Goal: Entertainment & Leisure: Consume media (video, audio)

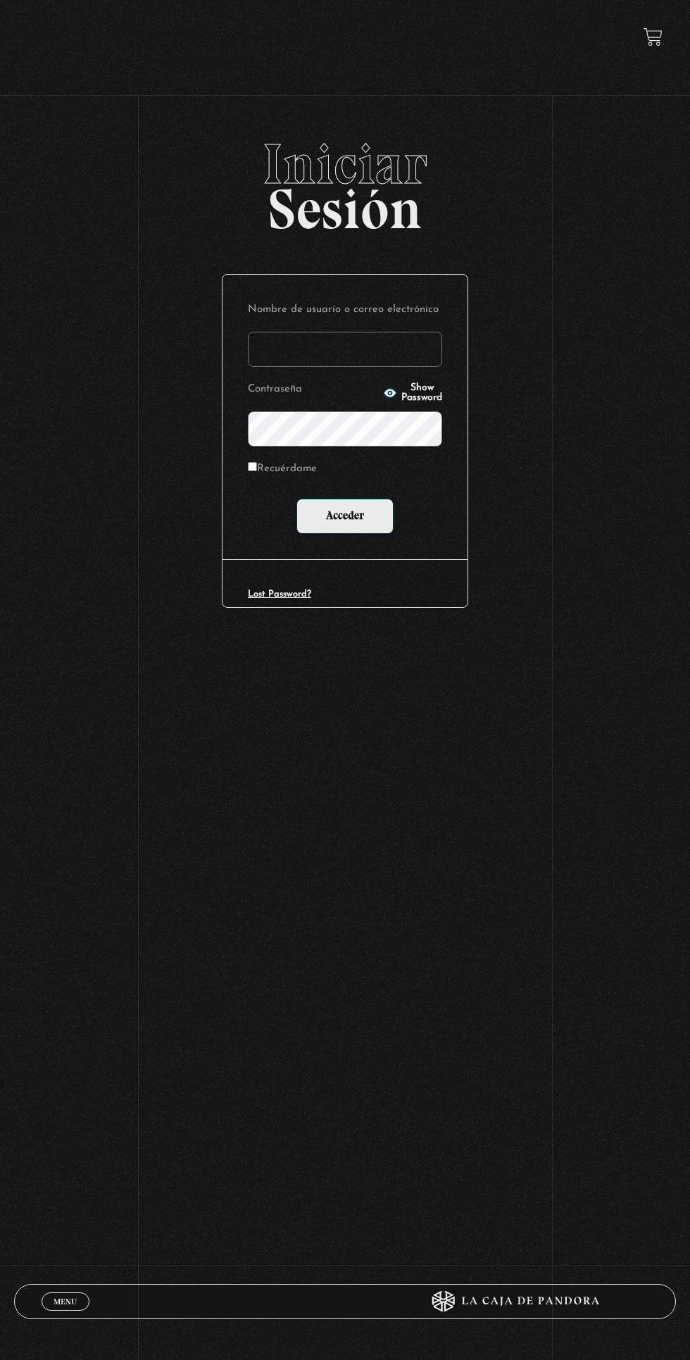
click at [397, 358] on input "Nombre de usuario o correo electrónico" at bounding box center [345, 349] width 194 height 35
type input "Ana Victoria Ferarios"
click at [297, 499] on input "Acceder" at bounding box center [345, 516] width 97 height 35
click at [382, 532] on input "Acceder" at bounding box center [345, 516] width 97 height 35
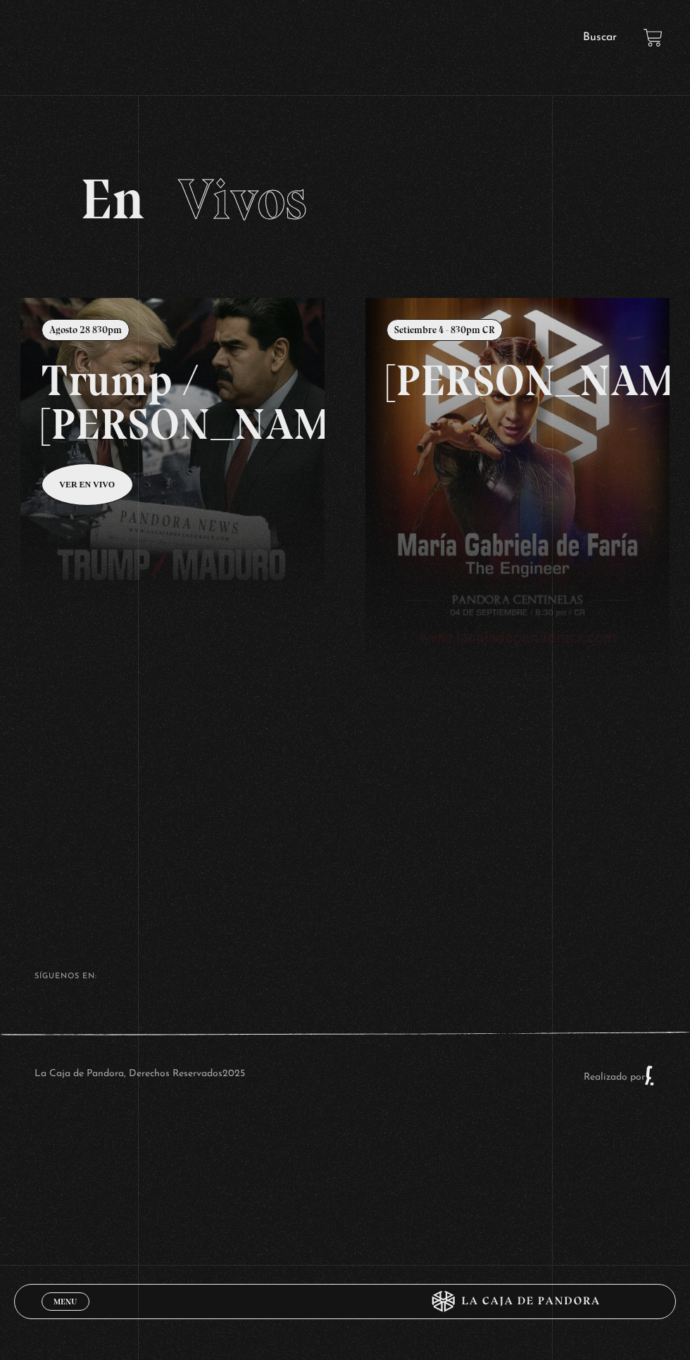
click at [163, 419] on link at bounding box center [365, 978] width 690 height 1360
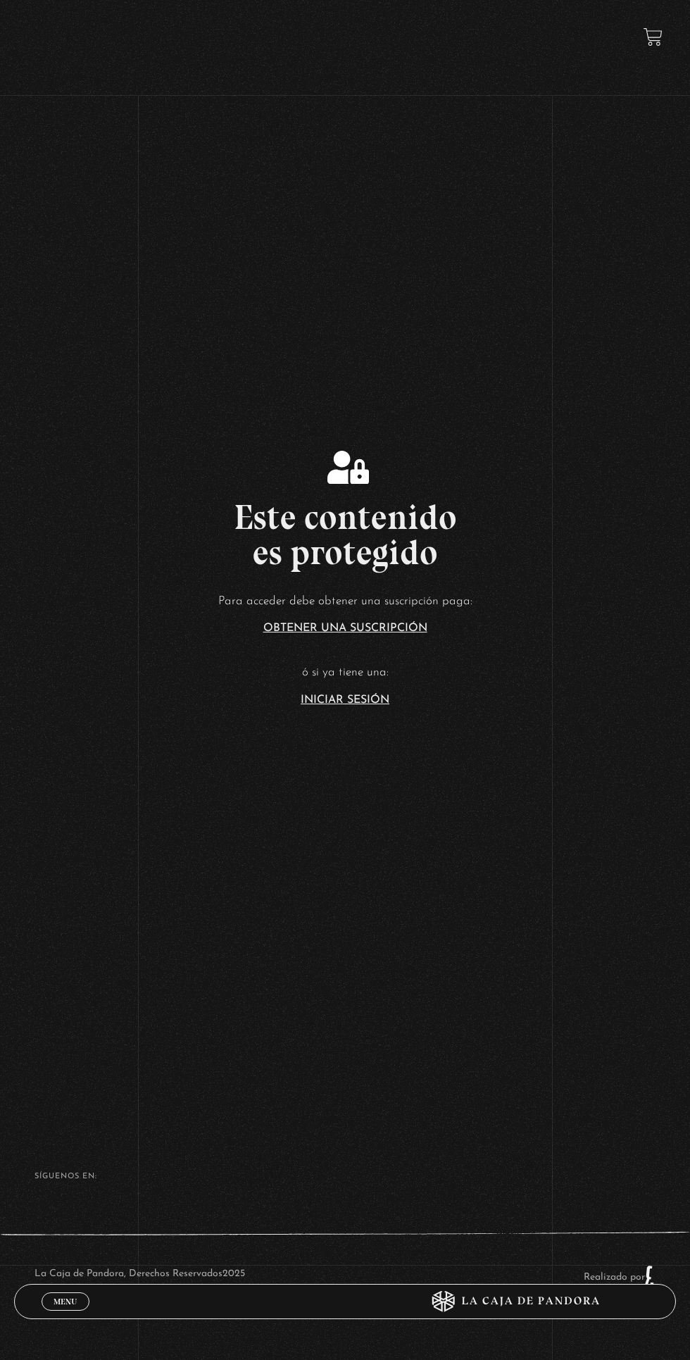
click at [65, 1302] on span "Menu" at bounding box center [65, 1302] width 23 height 8
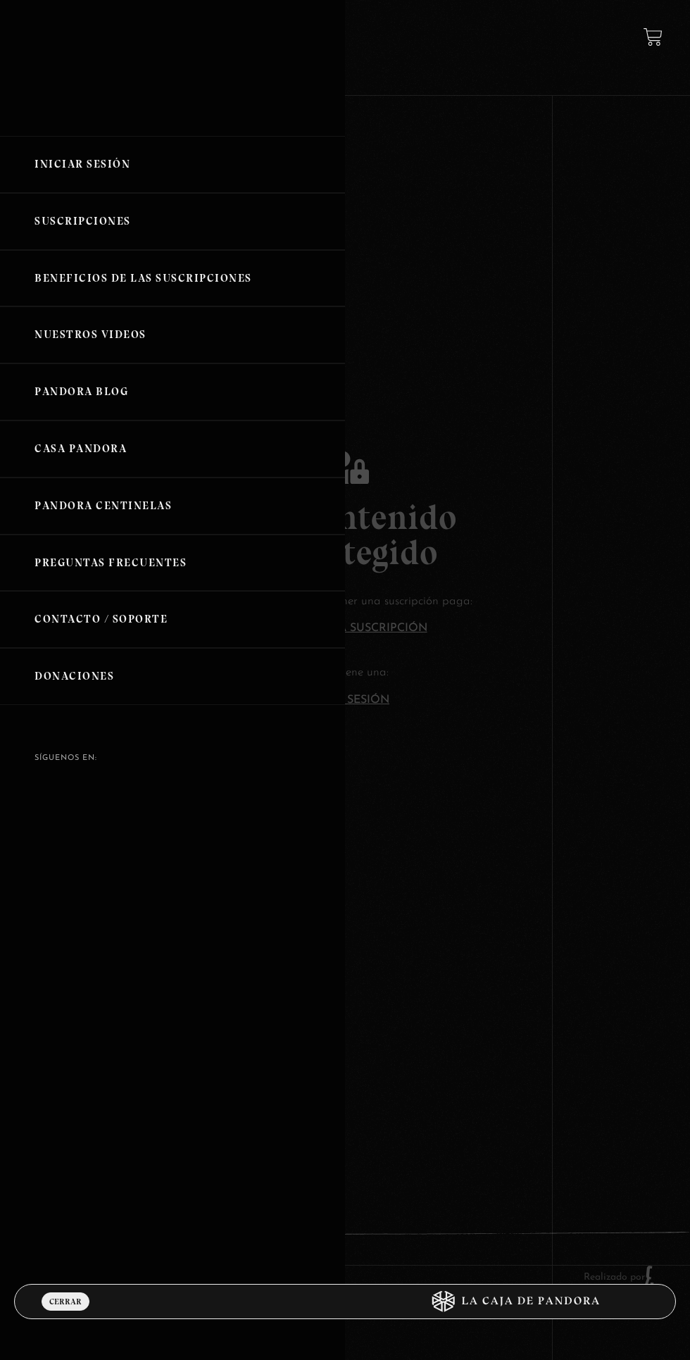
click at [51, 147] on link "Iniciar Sesión" at bounding box center [172, 164] width 345 height 57
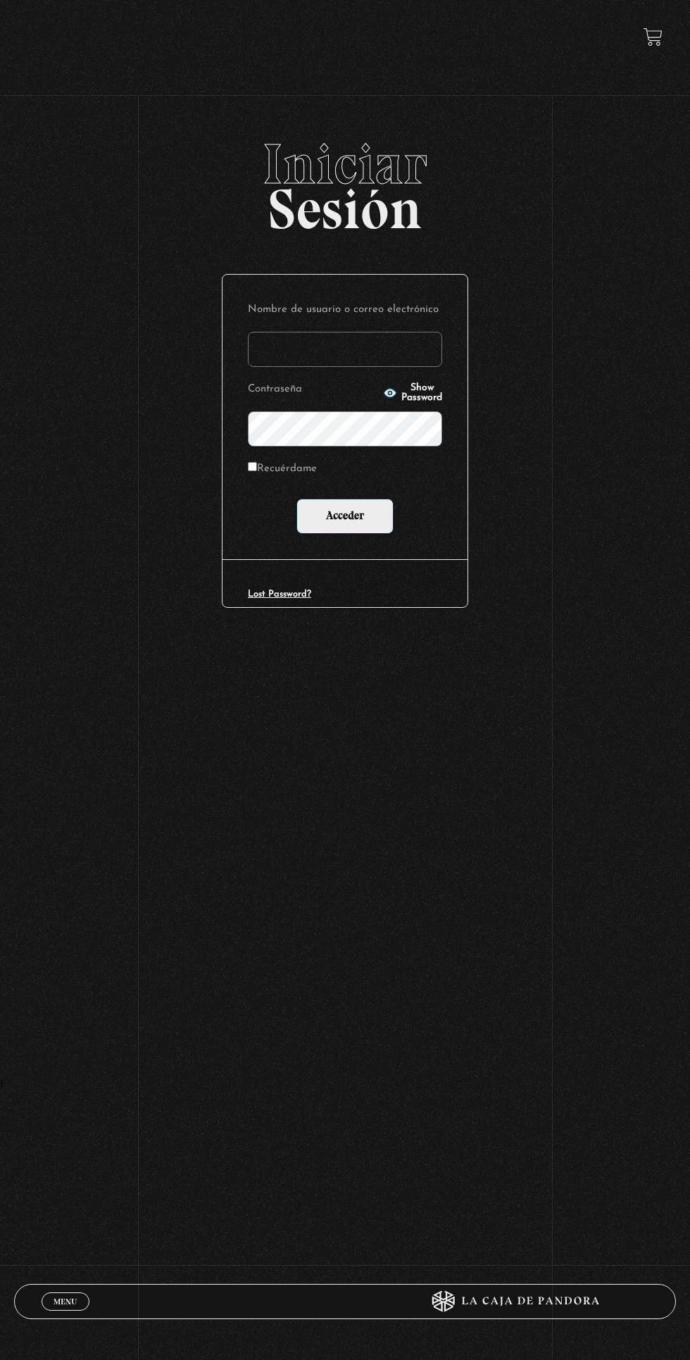
click at [304, 321] on label "Nombre de usuario o correo electrónico" at bounding box center [345, 310] width 194 height 20
click at [304, 332] on input "Nombre de usuario o correo electrónico" at bounding box center [345, 349] width 194 height 35
click at [270, 359] on input "Nombre de usuario o correo electrónico" at bounding box center [345, 349] width 194 height 35
type input "Ana Victoria Ferarios"
click at [297, 499] on input "Acceder" at bounding box center [345, 516] width 97 height 35
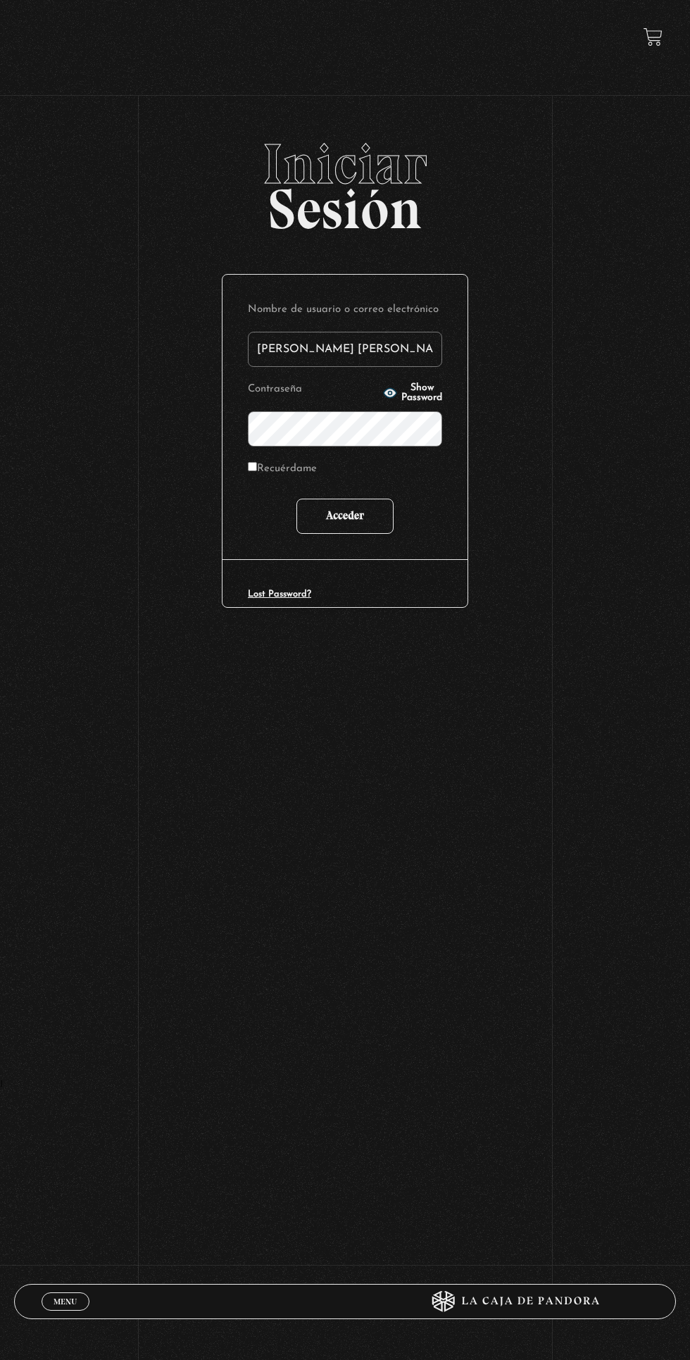
click at [329, 528] on input "Acceder" at bounding box center [345, 516] width 97 height 35
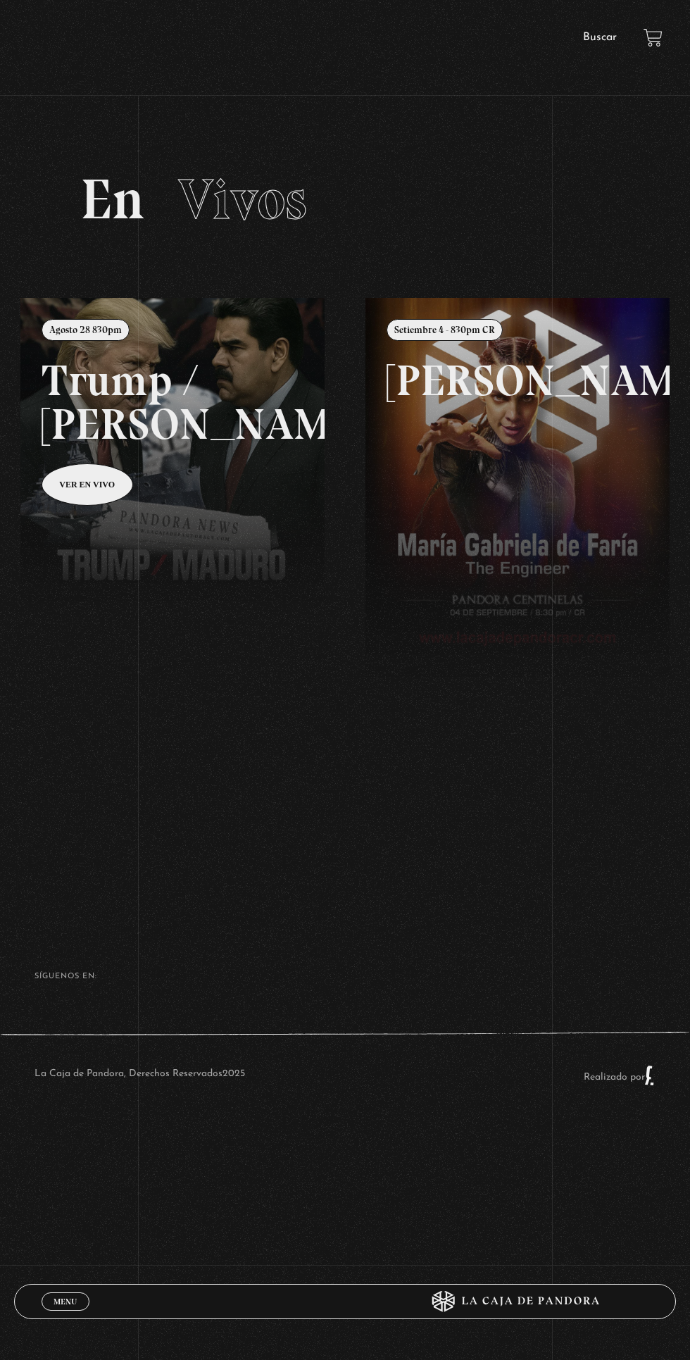
click at [96, 407] on link at bounding box center [365, 978] width 690 height 1360
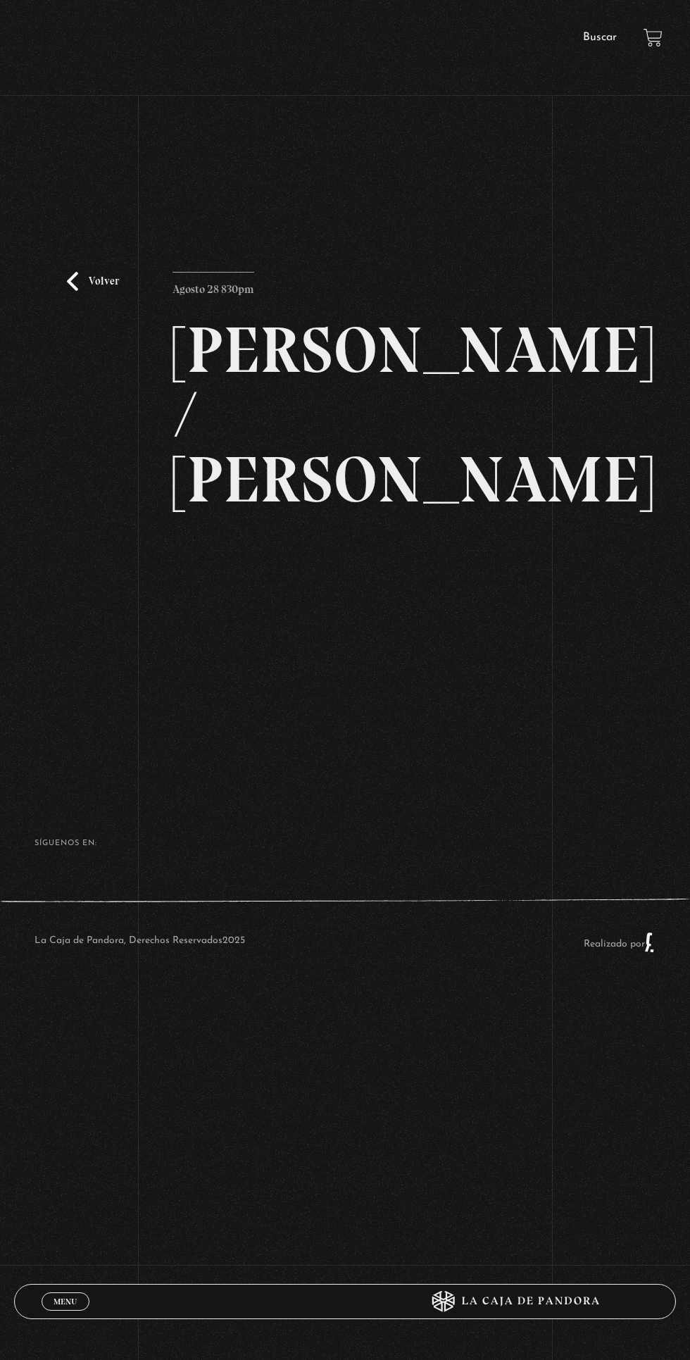
click at [606, 598] on div "Volver Agosto 28 830pm Trump / Maduro" at bounding box center [345, 445] width 690 height 619
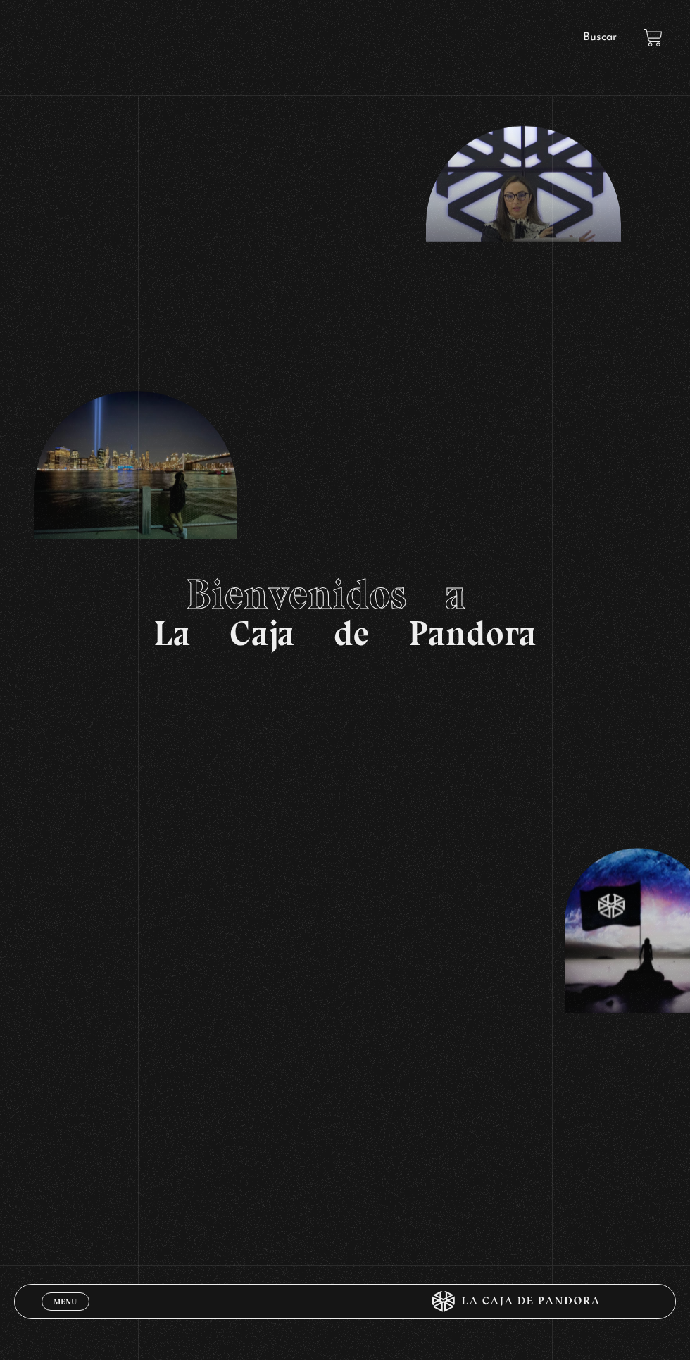
click at [61, 1313] on div "Menu Cerrar" at bounding box center [207, 1302] width 331 height 34
click at [65, 1302] on span "Menu" at bounding box center [65, 1302] width 23 height 8
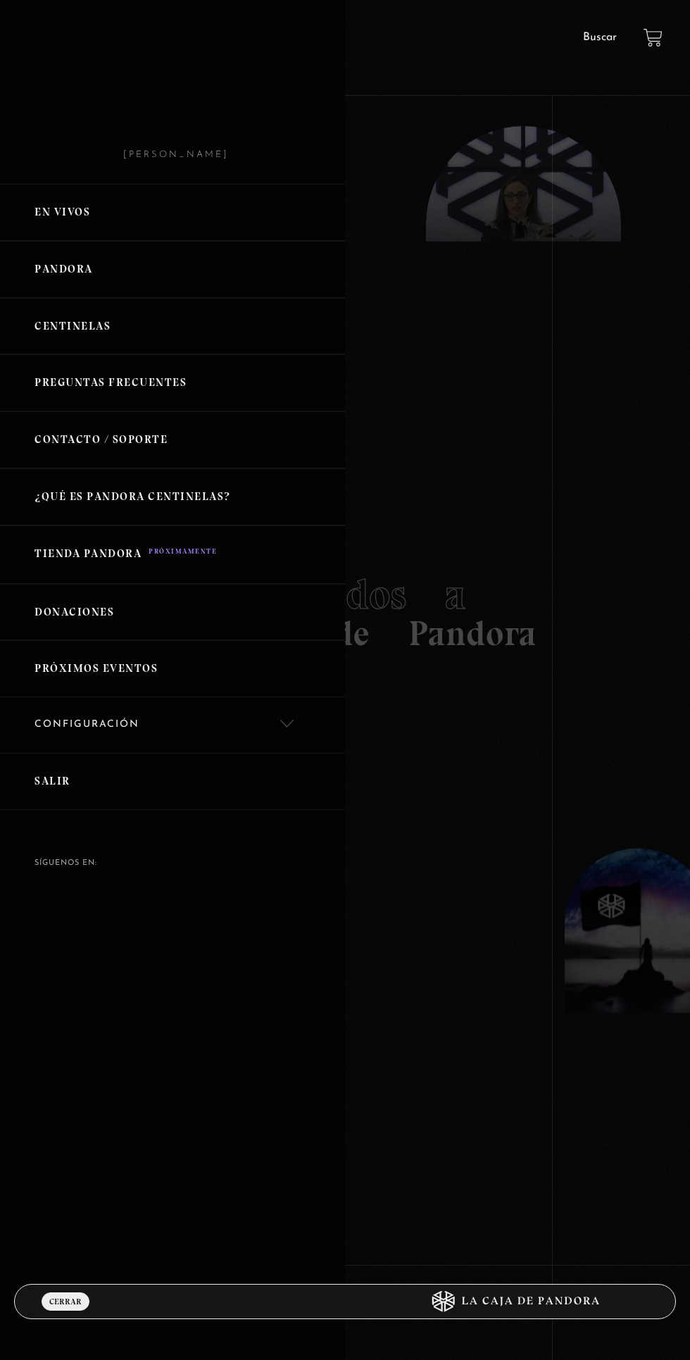
click at [39, 218] on link "En vivos" at bounding box center [172, 212] width 345 height 57
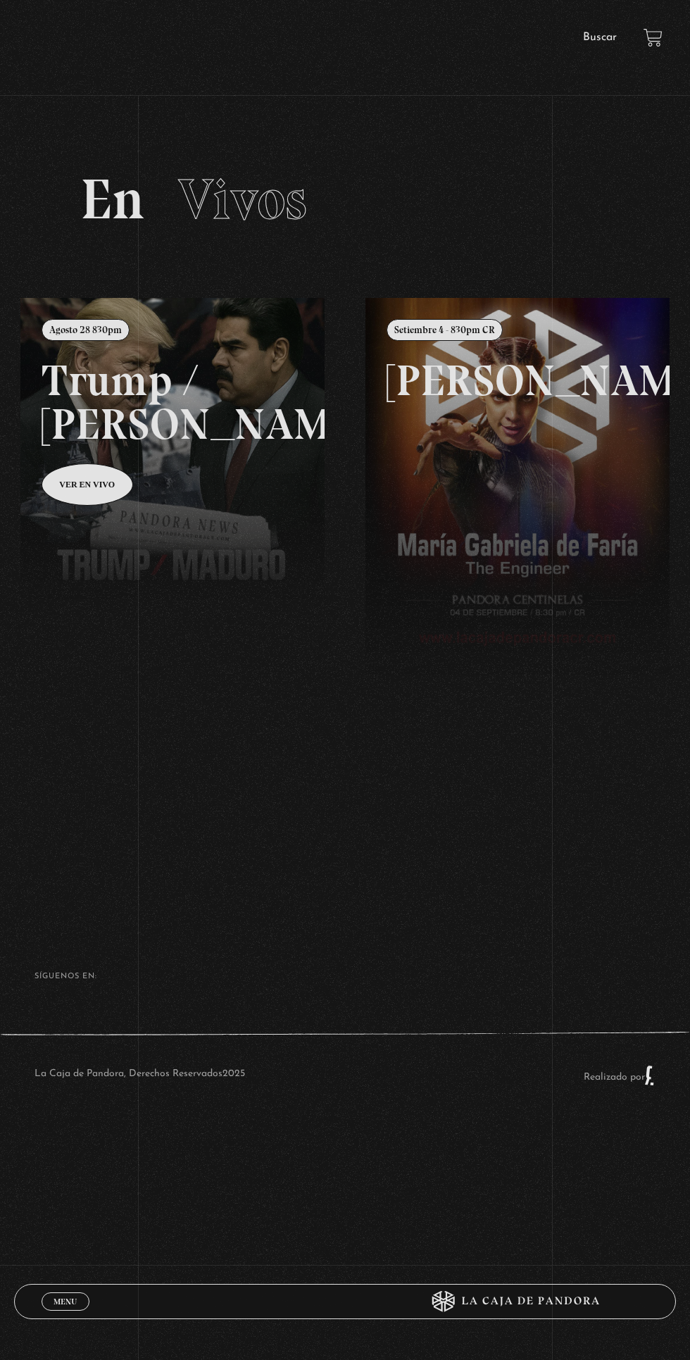
click at [103, 395] on link at bounding box center [365, 978] width 690 height 1360
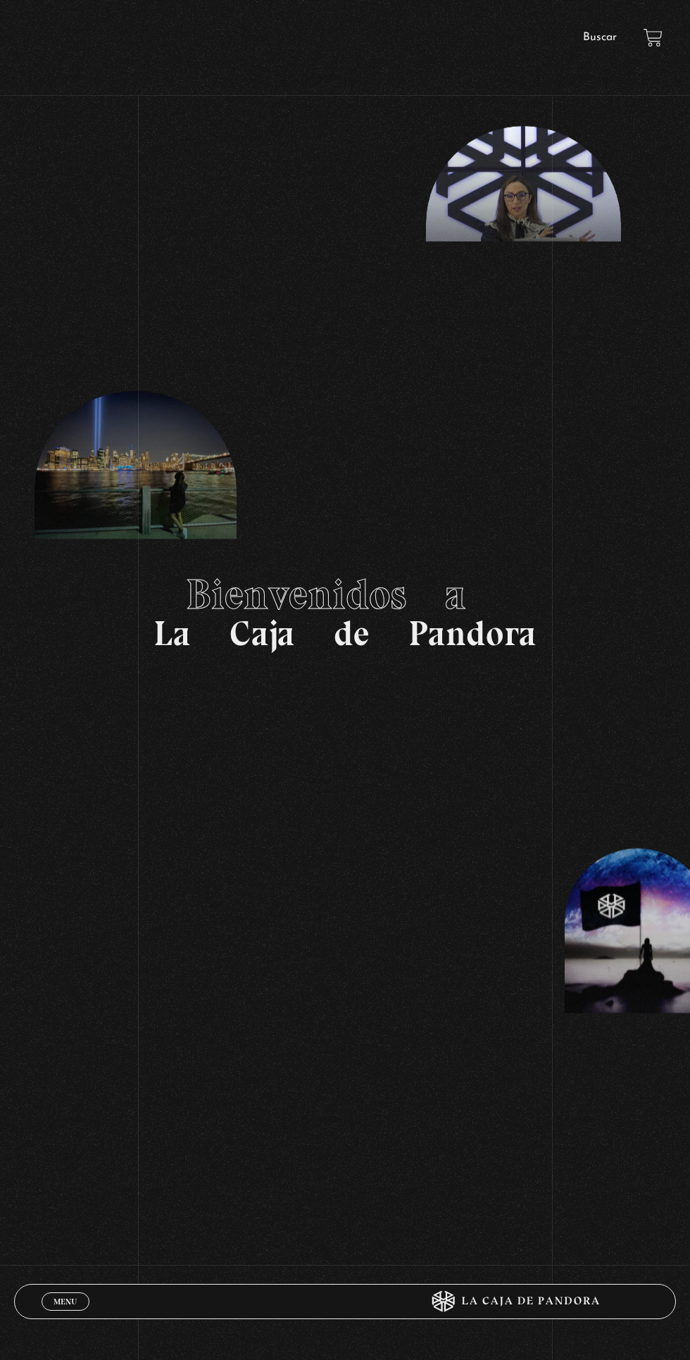
click at [72, 1304] on span "Menu" at bounding box center [65, 1302] width 23 height 8
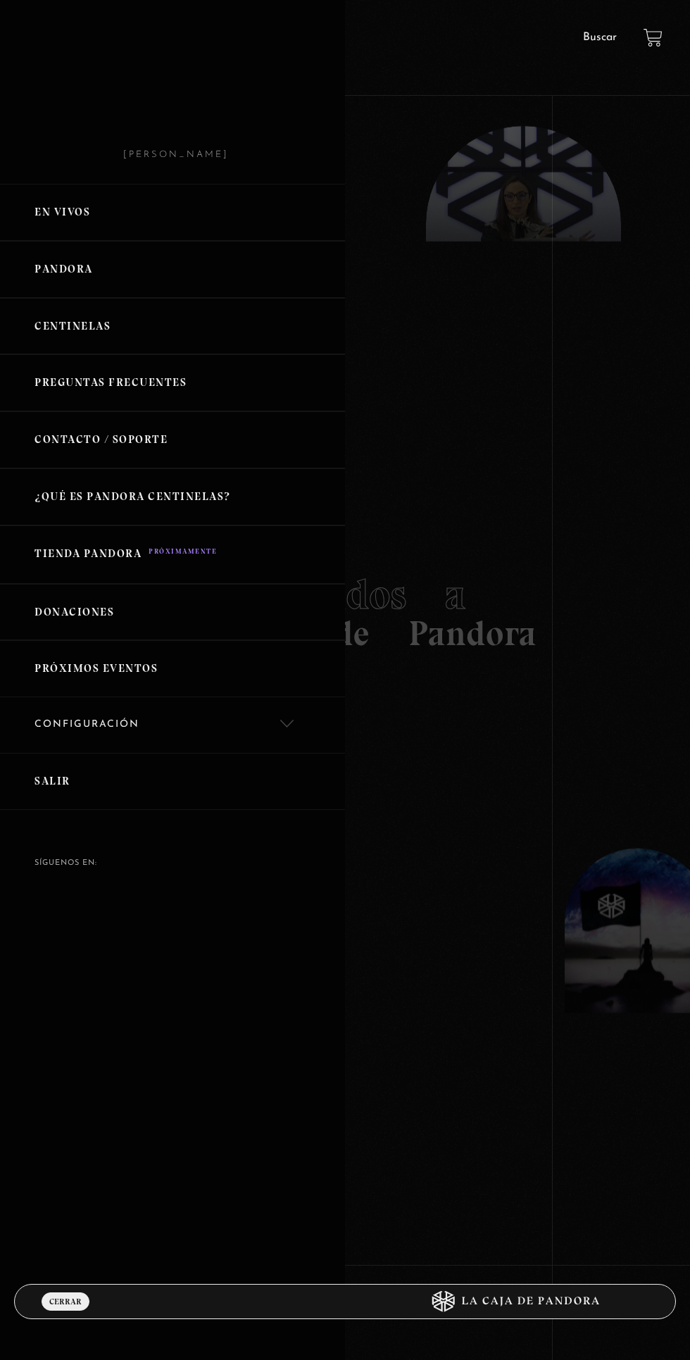
click at [199, 209] on link "En vivos" at bounding box center [172, 212] width 345 height 57
click at [116, 232] on link "En vivos" at bounding box center [172, 212] width 345 height 57
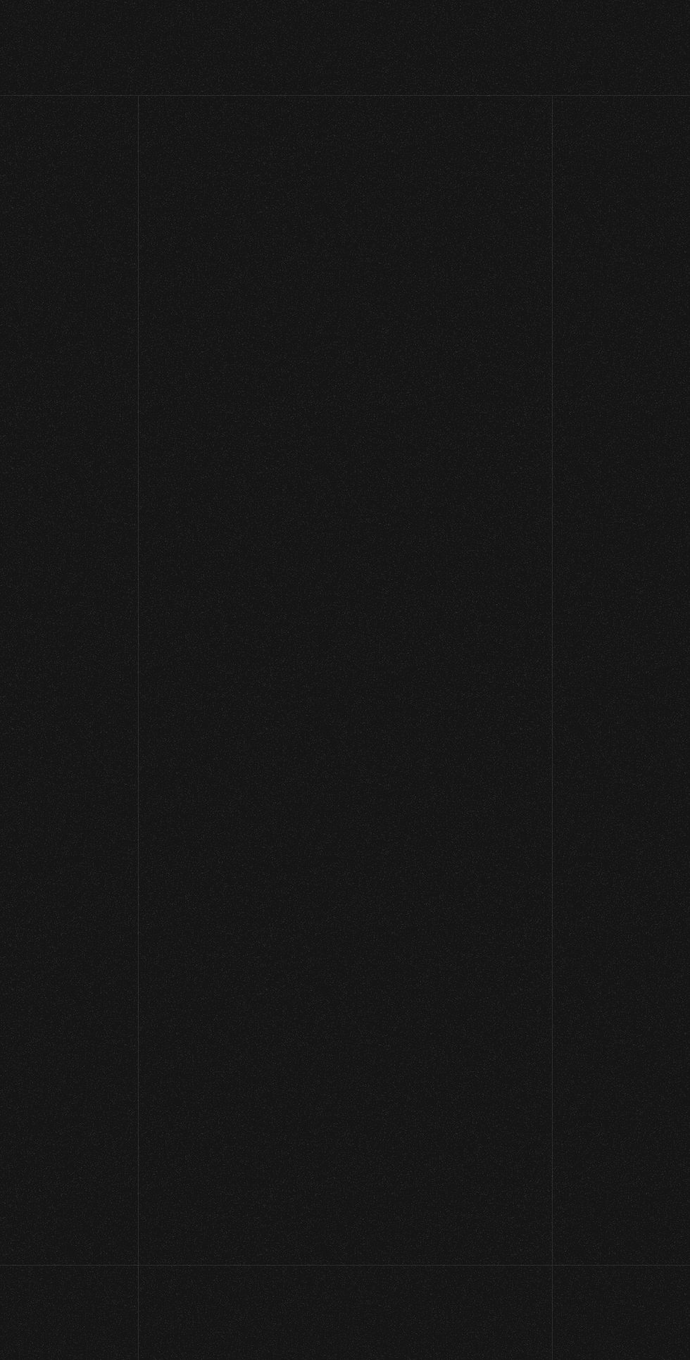
click at [86, 196] on h2 "En Vivos" at bounding box center [345, 199] width 530 height 56
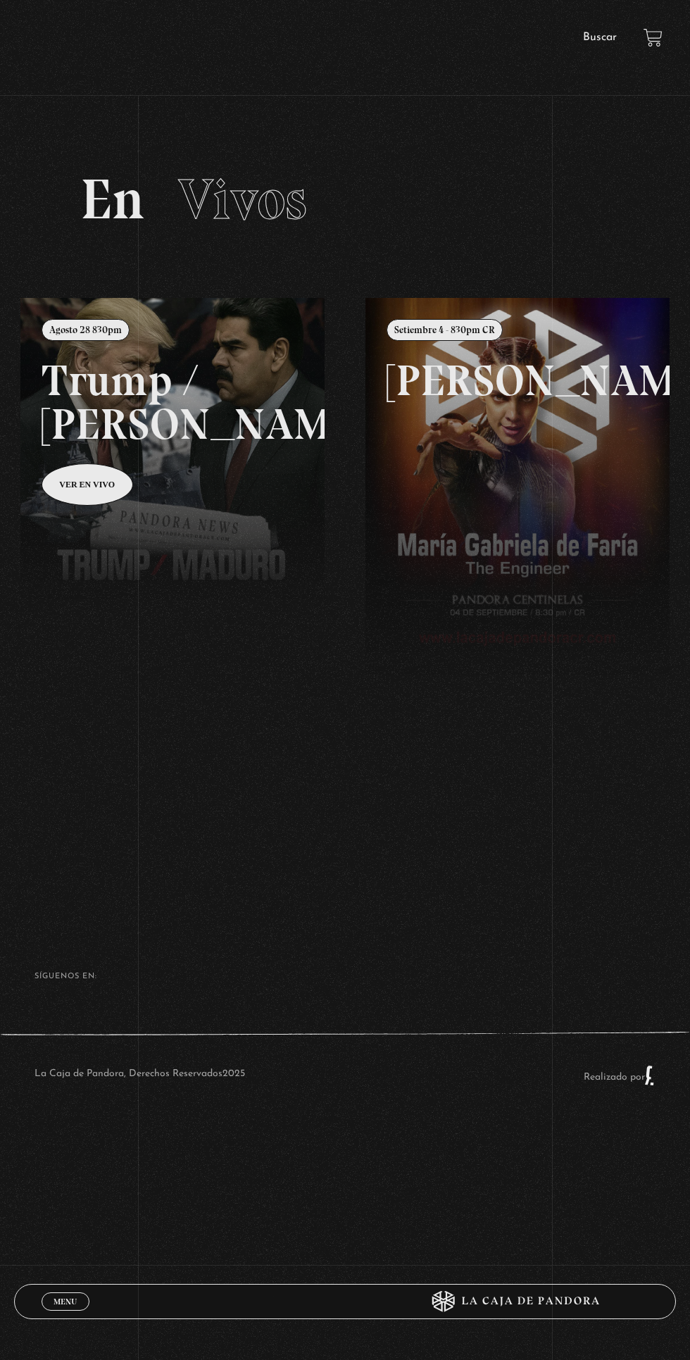
click at [172, 405] on link at bounding box center [365, 978] width 690 height 1360
